Goal: Information Seeking & Learning: Learn about a topic

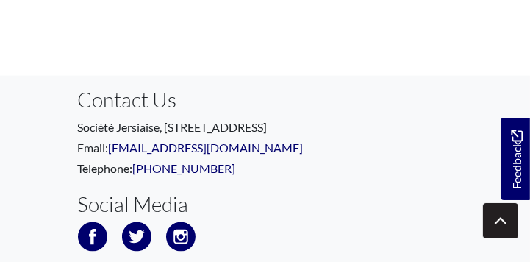
scroll to position [1383, 0]
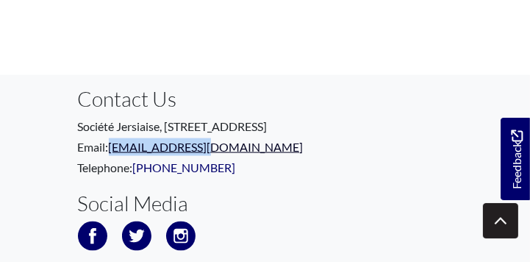
drag, startPoint x: 201, startPoint y: 147, endPoint x: 111, endPoint y: 151, distance: 89.8
click at [111, 151] on p "Email: hello@societe.je" at bounding box center [265, 147] width 375 height 18
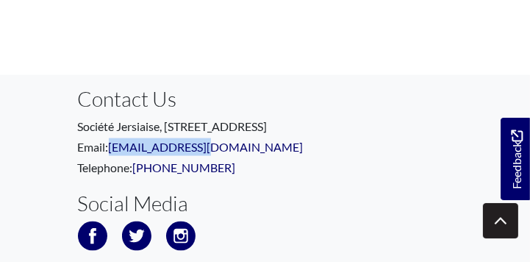
click at [288, 141] on p "Email: hello@societe.je" at bounding box center [265, 147] width 375 height 18
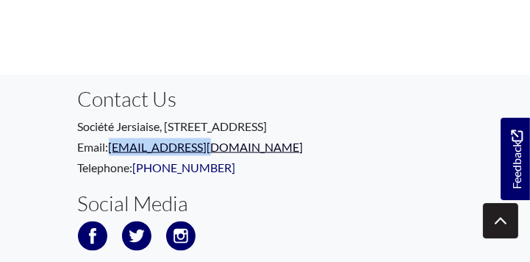
drag, startPoint x: 197, startPoint y: 147, endPoint x: 112, endPoint y: 151, distance: 85.3
click at [112, 151] on p "Email: hello@societe.je" at bounding box center [265, 147] width 375 height 18
copy link "[EMAIL_ADDRESS][DOMAIN_NAME]"
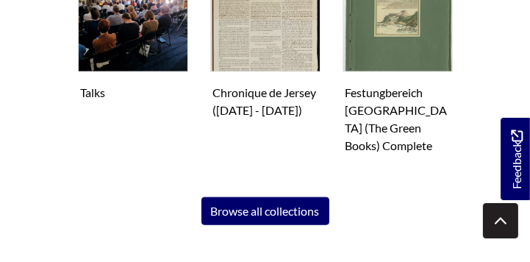
scroll to position [1025, 0]
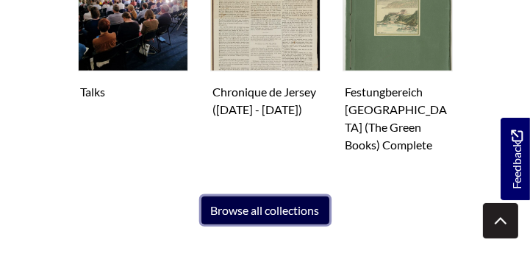
click at [229, 196] on link "Browse all collections" at bounding box center [265, 210] width 128 height 28
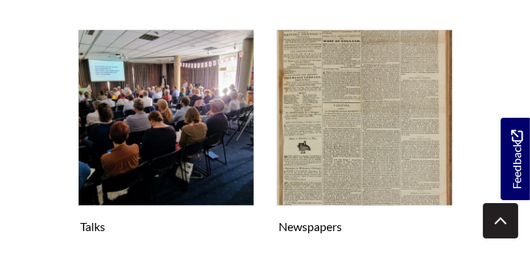
scroll to position [376, 0]
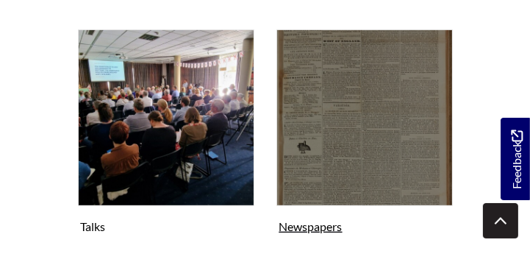
click at [319, 148] on img "Subcollection" at bounding box center [364, 117] width 176 height 176
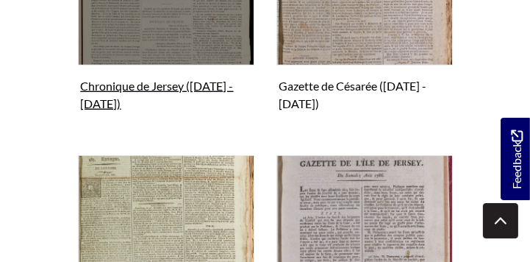
scroll to position [678, 0]
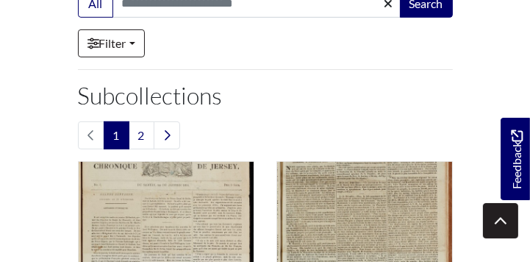
scroll to position [375, 0]
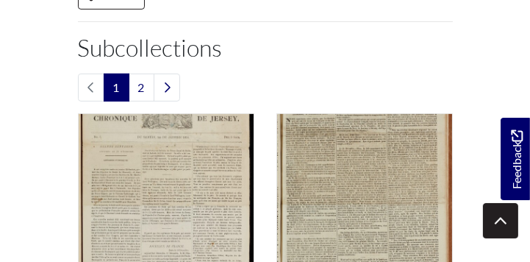
scroll to position [461, 0]
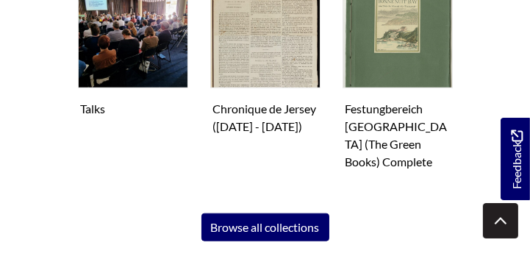
scroll to position [1001, 0]
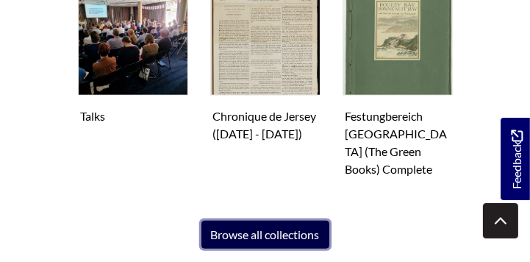
click at [239, 220] on link "Browse all collections" at bounding box center [265, 234] width 128 height 28
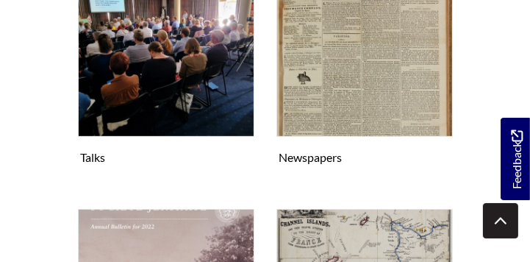
scroll to position [426, 0]
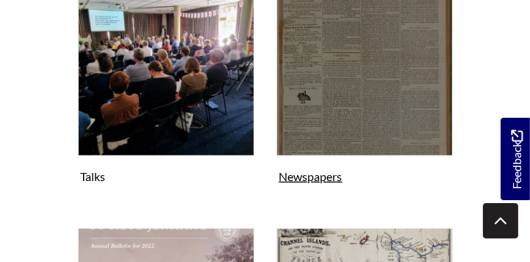
click at [367, 93] on img "Subcollection" at bounding box center [364, 67] width 176 height 176
click at [367, 48] on img "Subcollection" at bounding box center [364, 67] width 176 height 176
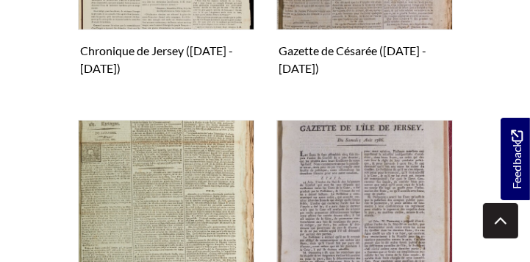
scroll to position [727, 0]
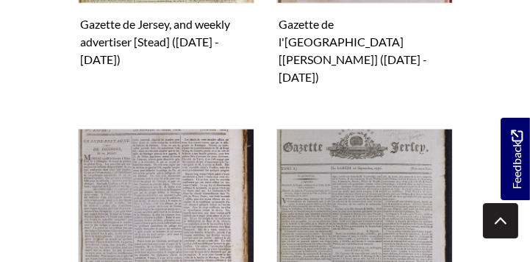
scroll to position [1009, 0]
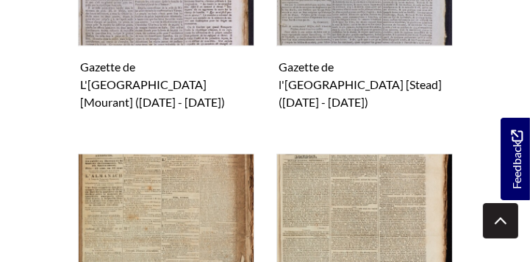
scroll to position [1253, 0]
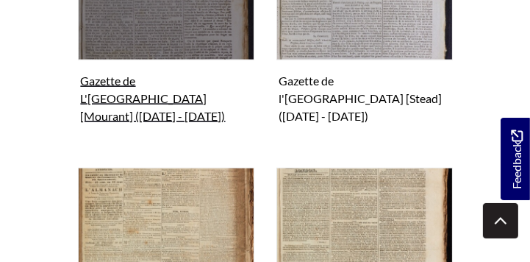
click at [126, 50] on figure "Gazette de L'Île de Jersey [Mourant] (1800 - 1835) Collection" at bounding box center [166, 6] width 176 height 244
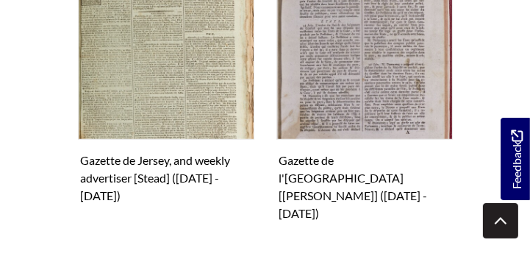
scroll to position [871, 0]
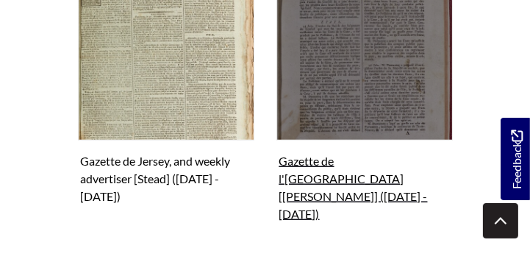
click at [433, 171] on figure "Gazette de l'Île de Jersey [Alexandre] (1786 - 1796) Collection" at bounding box center [364, 95] width 176 height 262
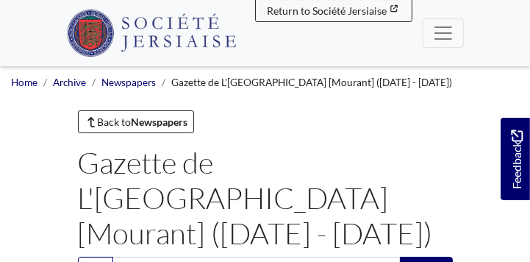
click at [37, 34] on nav "Menu Welcome" at bounding box center [265, 33] width 530 height 66
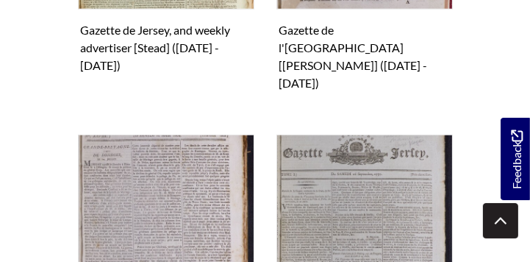
scroll to position [1002, 0]
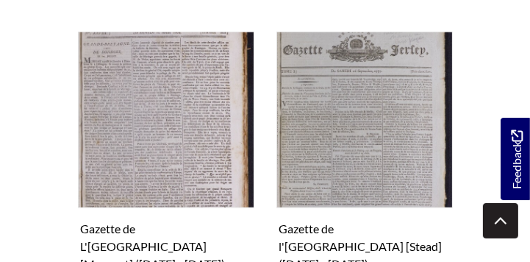
scroll to position [1105, 0]
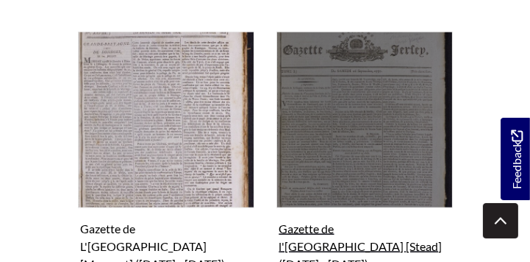
click at [318, 187] on figure "Gazette de l'Isle de Jersey [Stead] (1797 - 1800) Collection" at bounding box center [364, 154] width 176 height 244
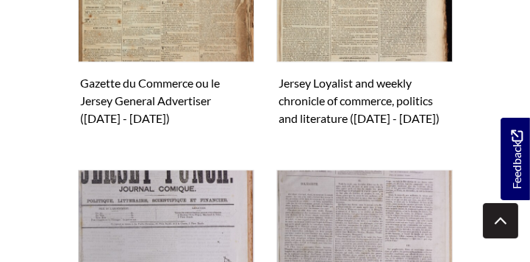
scroll to position [1535, 0]
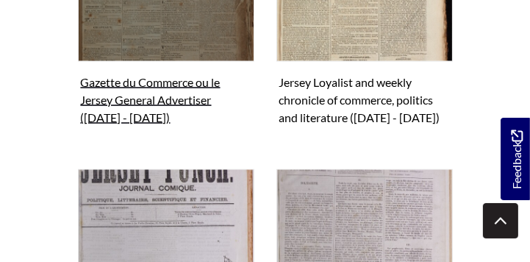
click at [135, 50] on figure "Gazette du Commerce ou le Jersey General Advertiser (1834 - 1838) Collection" at bounding box center [166, 7] width 176 height 244
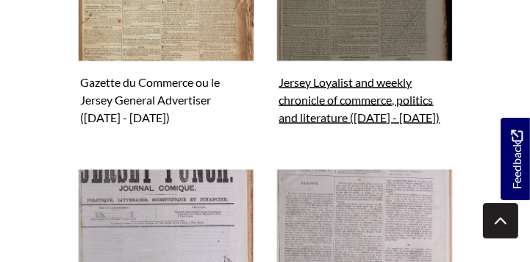
click at [295, 47] on figure "Jersey Loyalist and weekly chronicle of commerce, politics and literature (1825…" at bounding box center [364, 7] width 176 height 244
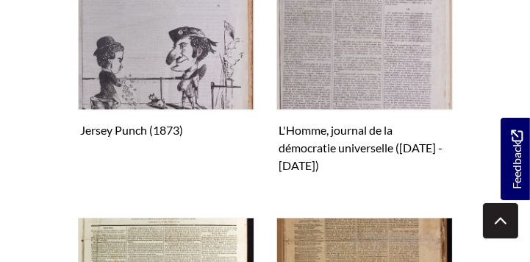
scroll to position [1814, 0]
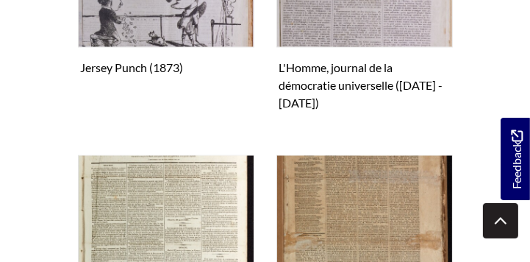
scroll to position [1835, 0]
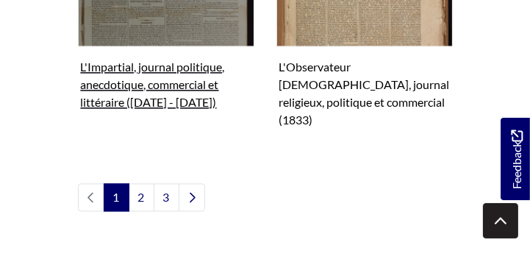
scroll to position [2117, 0]
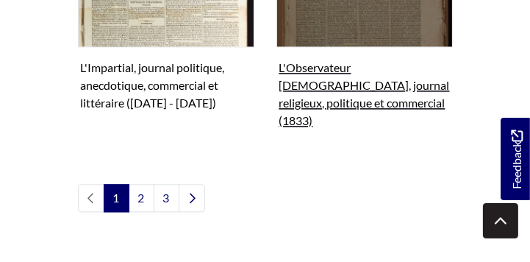
click at [349, 31] on figure "L'Observateur Chrétien, journal religieux, politique et commercial (1833) Colle…" at bounding box center [364, 2] width 176 height 262
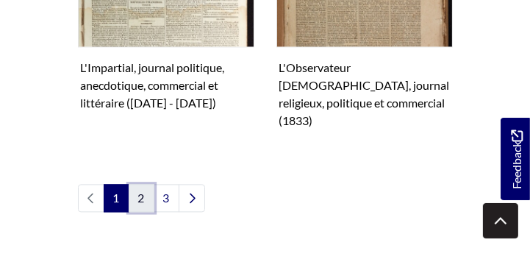
click at [135, 184] on link "2" at bounding box center [142, 198] width 26 height 28
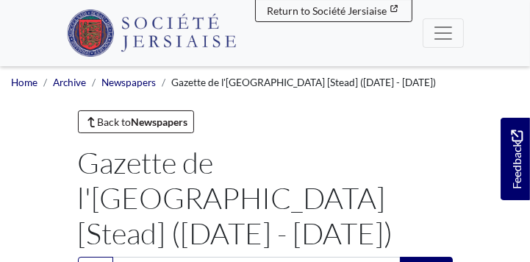
click at [428, 175] on h1 "Gazette de l'[GEOGRAPHIC_DATA] [Stead] ([DATE] - [DATE])" at bounding box center [265, 198] width 375 height 106
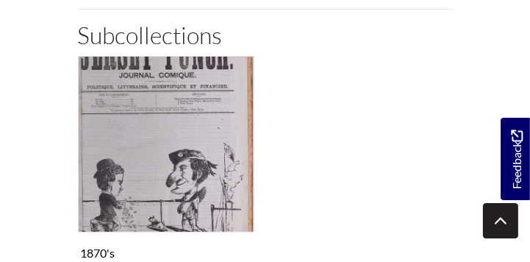
scroll to position [254, 0]
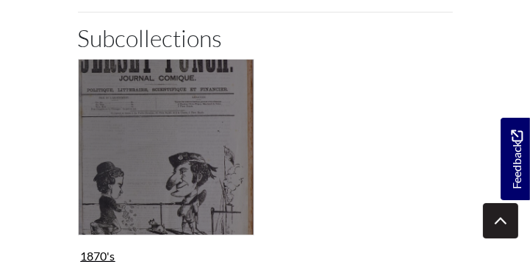
click at [124, 168] on img "Subcollection" at bounding box center [166, 147] width 176 height 176
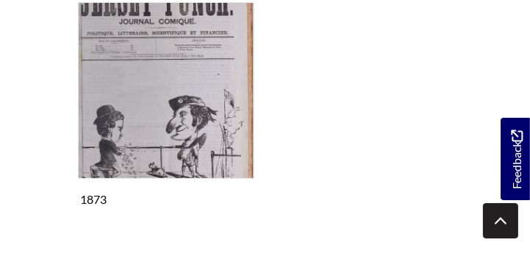
scroll to position [316, 0]
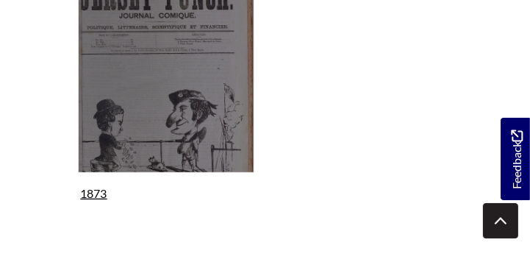
click at [159, 87] on img "Subcollection" at bounding box center [166, 84] width 176 height 176
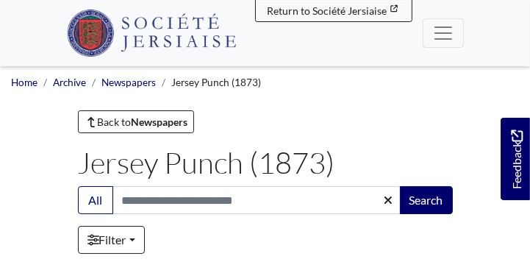
click at [255, 33] on div "Menu" at bounding box center [265, 33] width 397 height 54
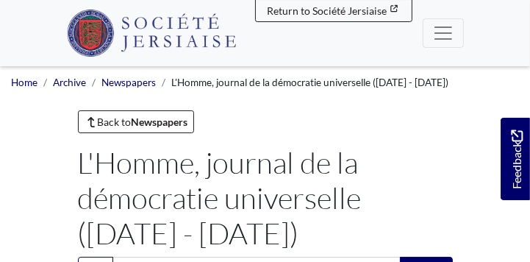
click at [35, 30] on nav "Menu Welcome" at bounding box center [265, 33] width 530 height 66
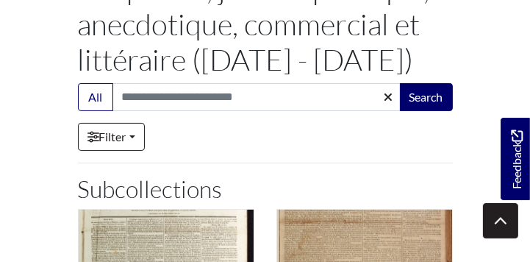
scroll to position [190, 0]
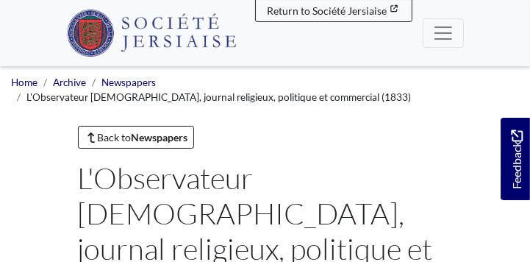
click at [29, 36] on nav "Menu Welcome" at bounding box center [265, 33] width 530 height 66
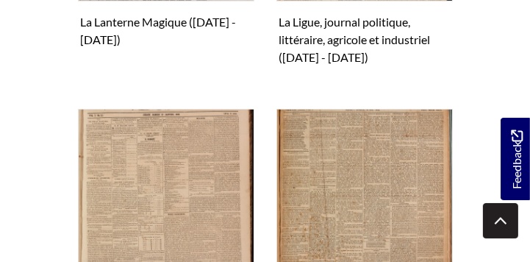
scroll to position [745, 0]
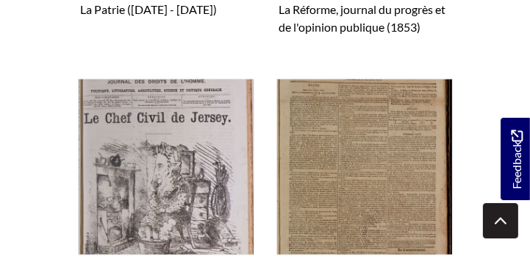
scroll to position [1033, 0]
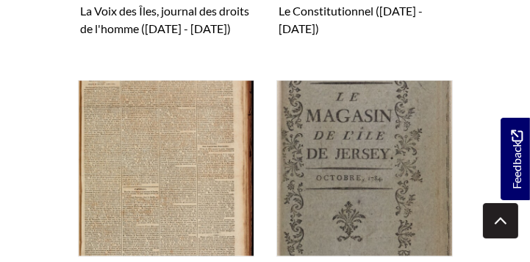
scroll to position [1304, 0]
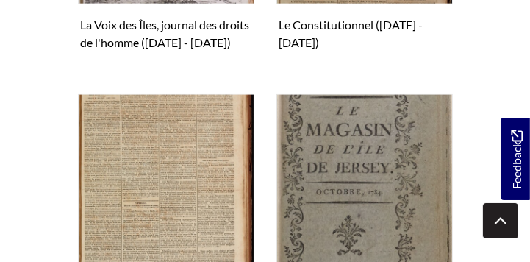
scroll to position [1287, 0]
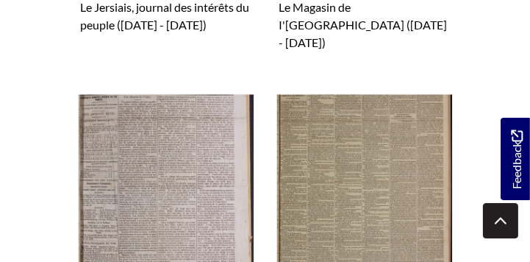
scroll to position [1574, 0]
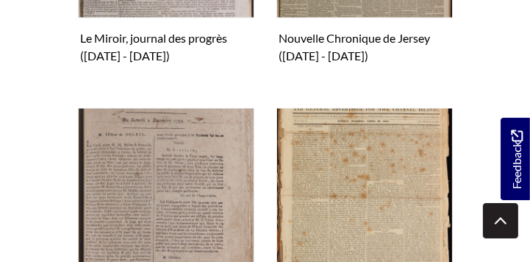
scroll to position [1830, 0]
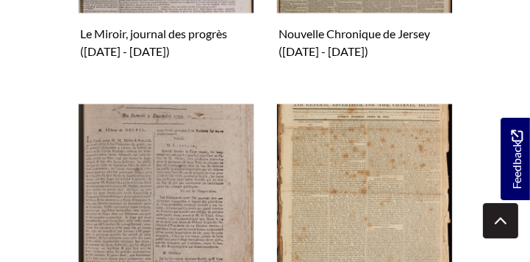
scroll to position [1833, 0]
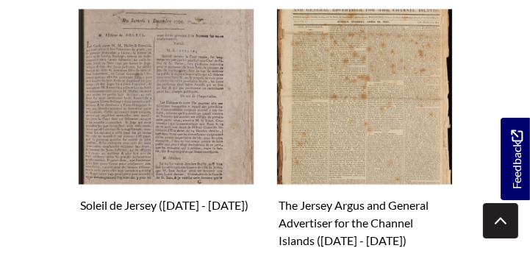
scroll to position [1927, 0]
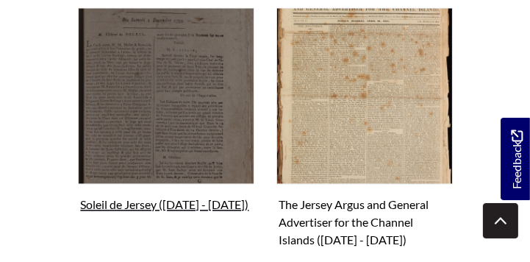
click at [110, 183] on figure "Soleil de Jersey (1792 - 1798) Collection" at bounding box center [166, 111] width 176 height 209
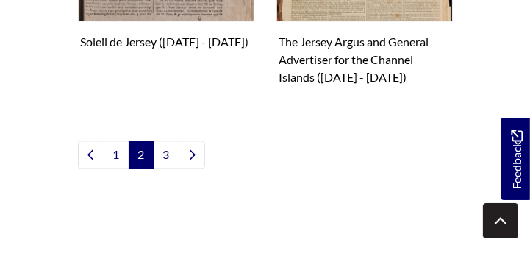
scroll to position [2091, 0]
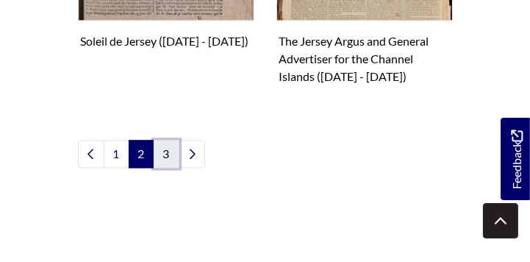
click at [159, 140] on link "3" at bounding box center [167, 154] width 26 height 28
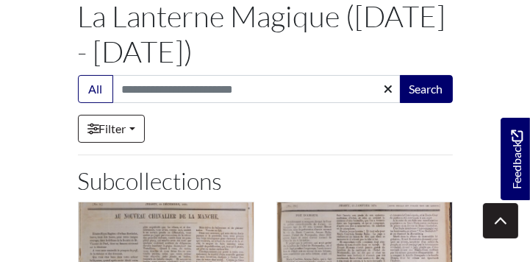
scroll to position [154, 0]
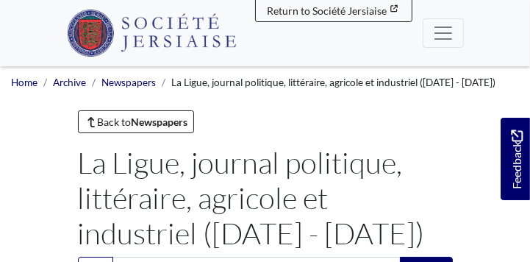
click at [301, 34] on div "Menu" at bounding box center [265, 33] width 397 height 54
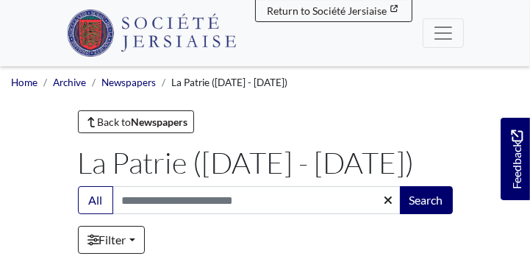
click at [48, 25] on nav "Menu Welcome" at bounding box center [265, 33] width 530 height 66
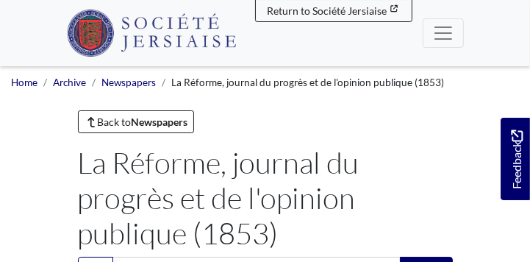
click at [39, 37] on nav "Menu Welcome" at bounding box center [265, 33] width 530 height 66
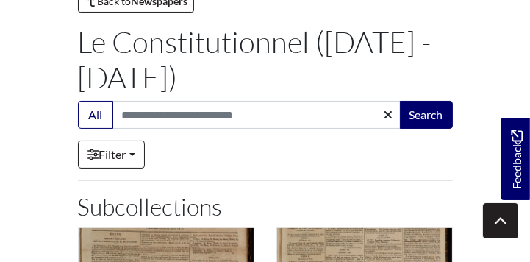
scroll to position [156, 0]
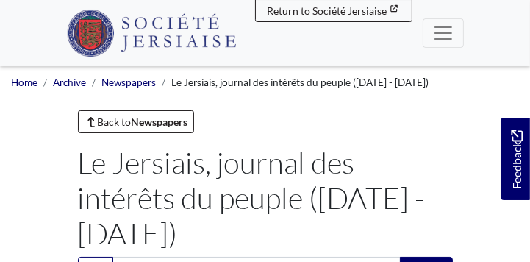
click at [60, 26] on nav "Menu Welcome" at bounding box center [265, 33] width 530 height 66
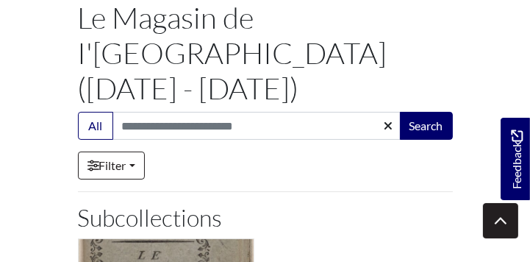
scroll to position [140, 0]
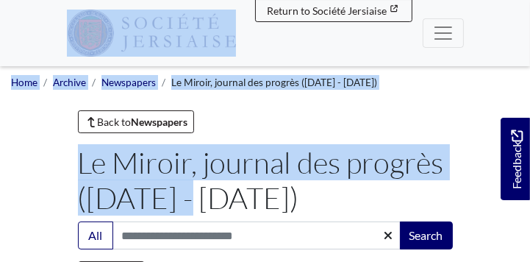
drag, startPoint x: 27, startPoint y: 40, endPoint x: 7, endPoint y: -7, distance: 50.4
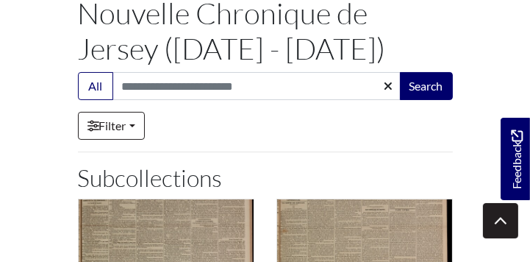
scroll to position [151, 0]
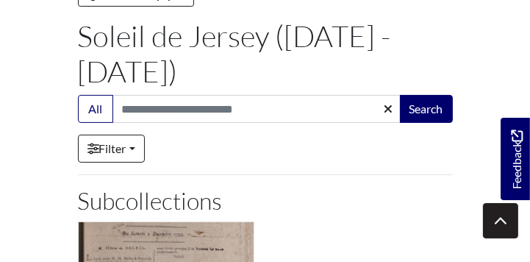
scroll to position [127, 0]
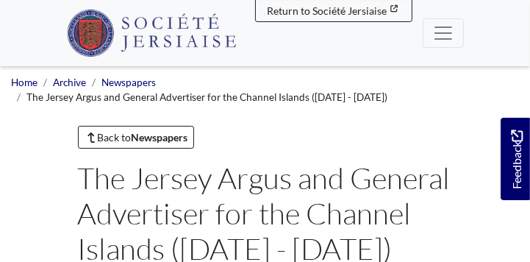
click at [34, 34] on nav "Menu Welcome" at bounding box center [265, 33] width 530 height 66
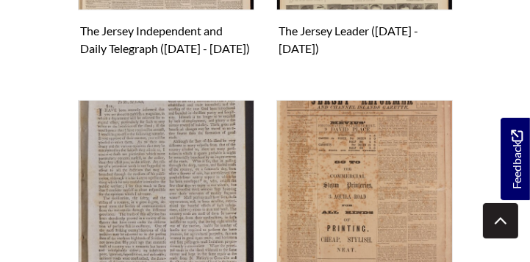
scroll to position [736, 0]
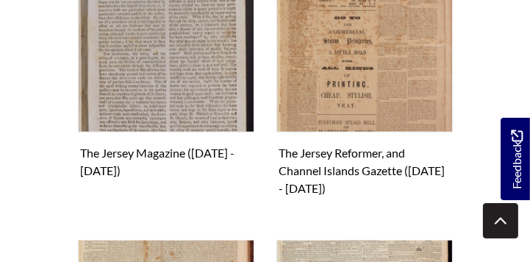
scroll to position [938, 0]
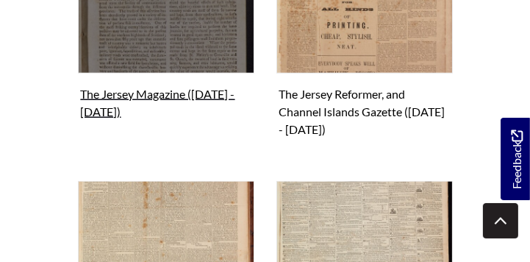
click at [131, 87] on figure "The Jersey Magazine (1809 - 1810) Collection" at bounding box center [166, 10] width 176 height 226
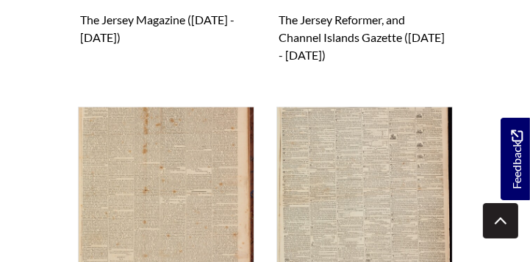
scroll to position [1014, 0]
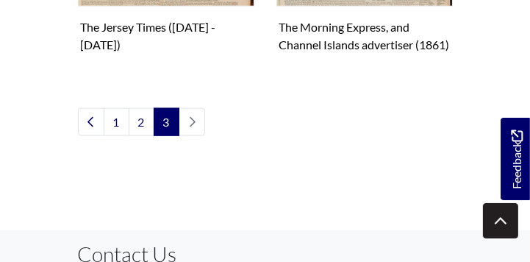
scroll to position [1279, 0]
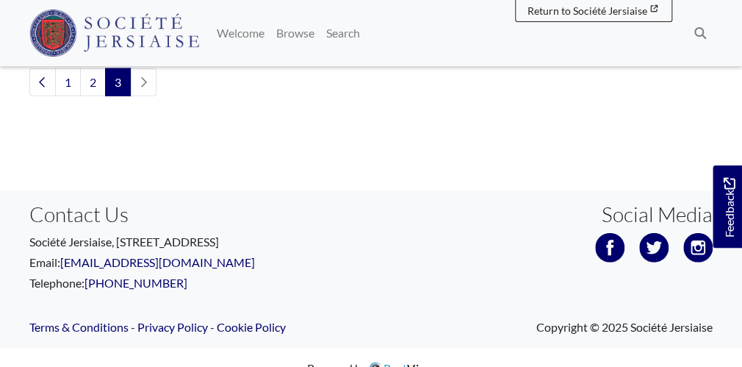
scroll to position [1140, 0]
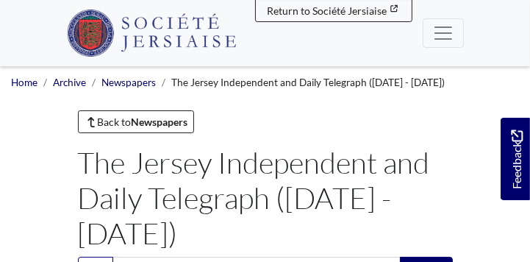
click at [48, 33] on nav "Menu Welcome" at bounding box center [265, 33] width 530 height 66
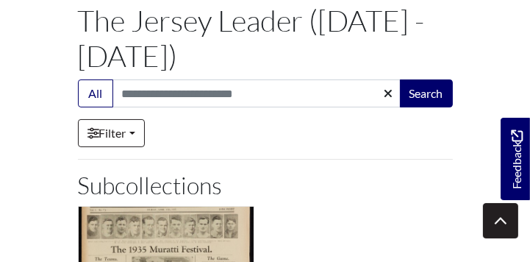
scroll to position [143, 0]
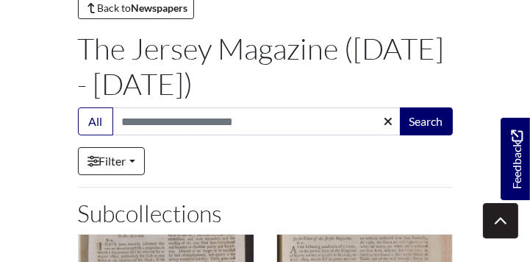
scroll to position [120, 0]
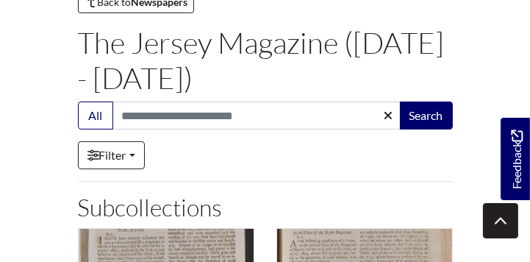
click at [444, 162] on div "Filter" at bounding box center [265, 155] width 375 height 28
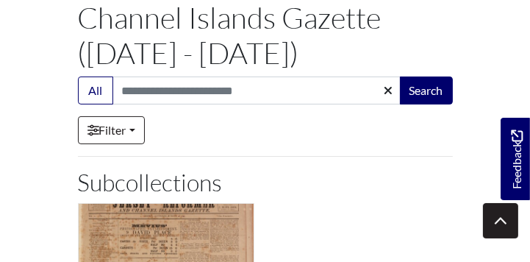
scroll to position [180, 0]
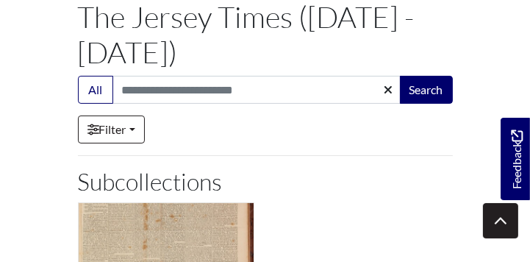
scroll to position [154, 0]
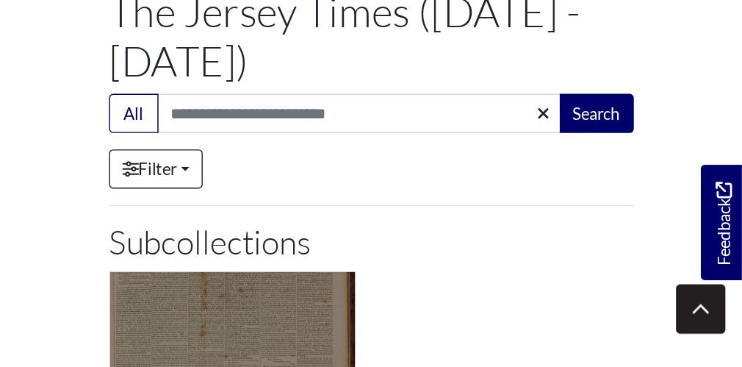
scroll to position [155, 0]
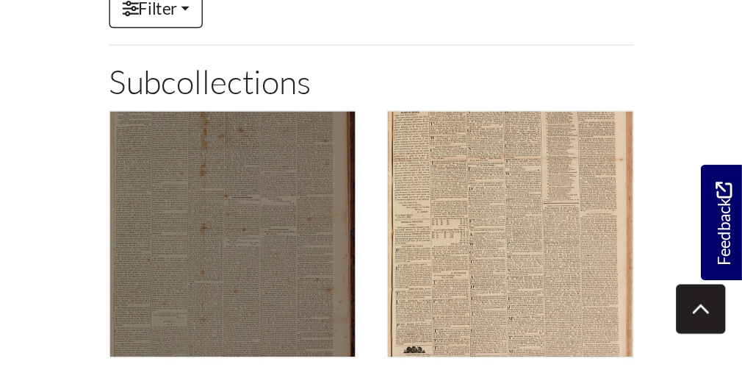
scroll to position [235, 0]
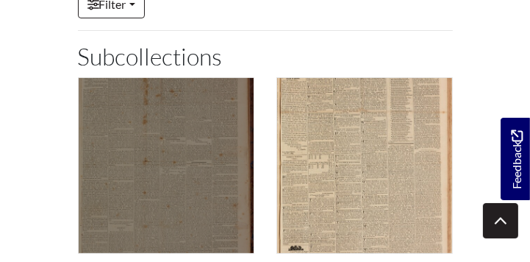
click at [203, 134] on img "Subcollection" at bounding box center [166, 165] width 176 height 176
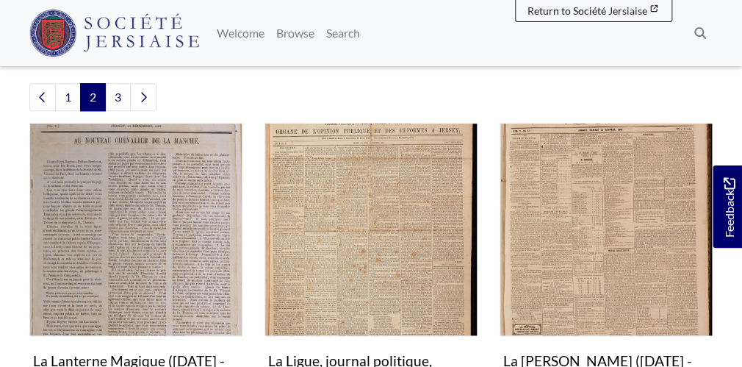
scroll to position [393, 0]
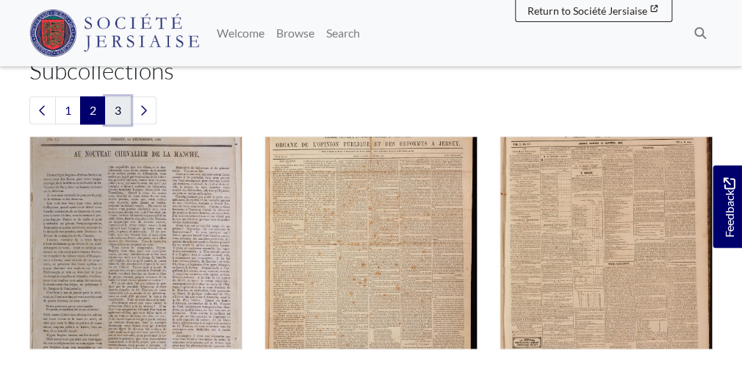
click at [115, 113] on link "3" at bounding box center [118, 110] width 26 height 28
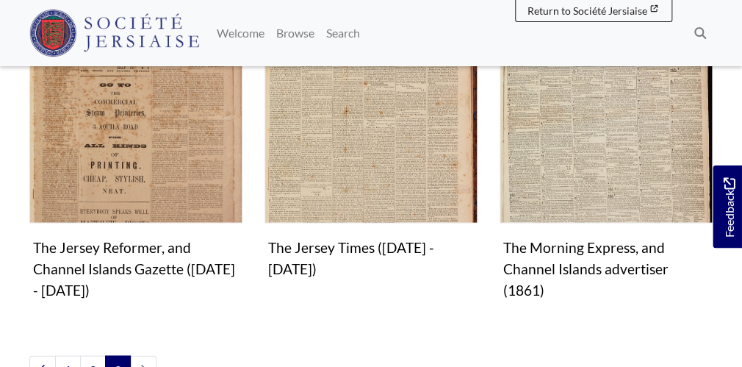
scroll to position [855, 0]
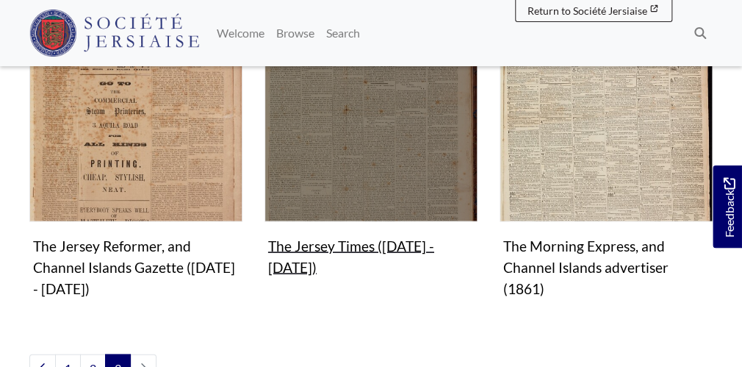
click at [312, 215] on figure "The Jersey Times (1832 - 1835) Collection" at bounding box center [371, 144] width 213 height 273
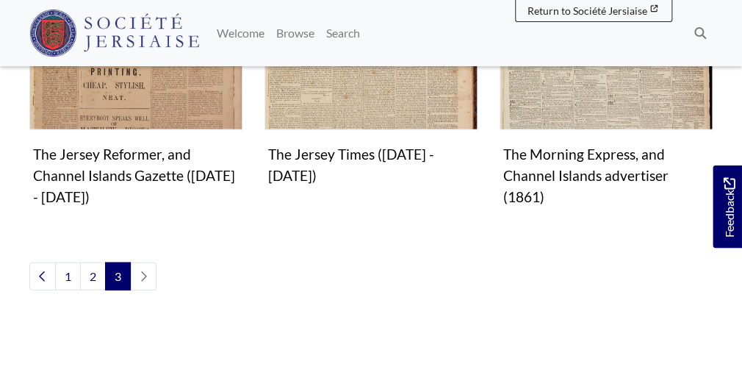
scroll to position [945, 0]
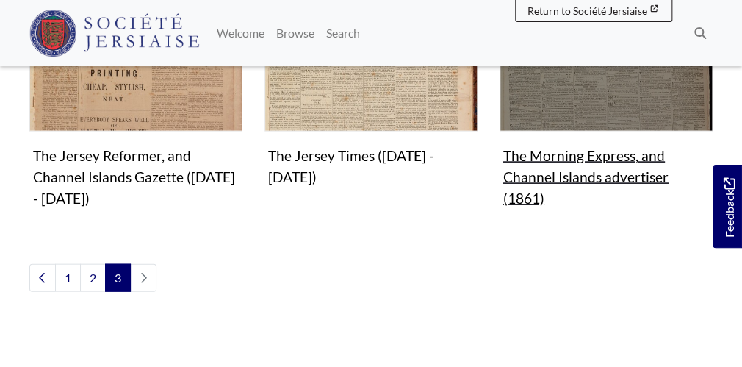
click at [539, 156] on figure "The Morning Express, and Channel Islands advertiser (1861) Collection" at bounding box center [606, 65] width 213 height 294
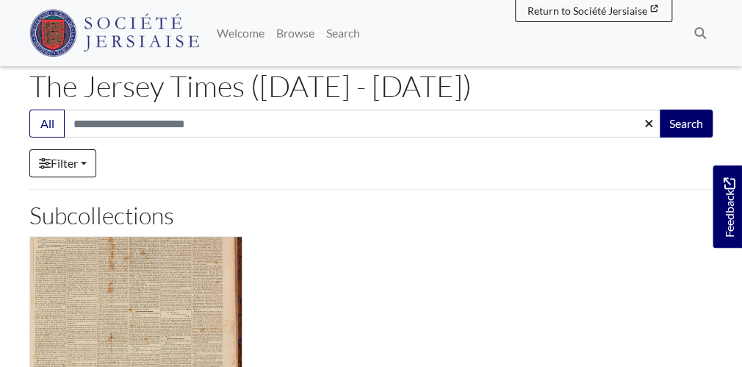
scroll to position [79, 0]
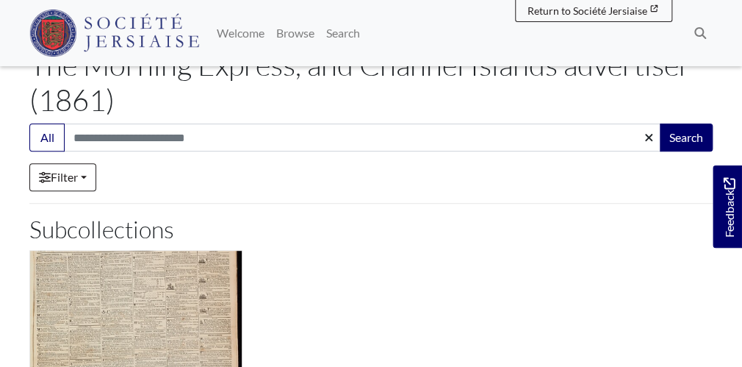
scroll to position [99, 0]
